Goal: Information Seeking & Learning: Learn about a topic

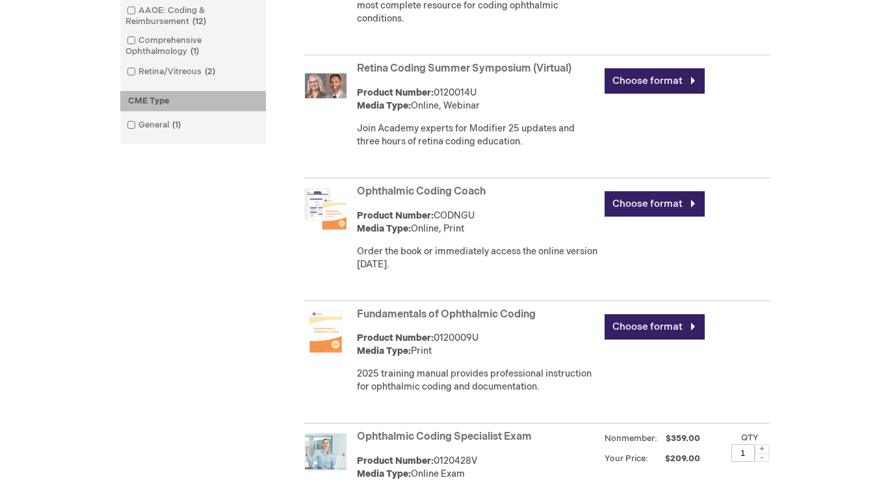
scroll to position [520, 0]
click at [467, 188] on link "Ophthalmic Coding Coach" at bounding box center [421, 191] width 129 height 12
